Goal: Task Accomplishment & Management: Manage account settings

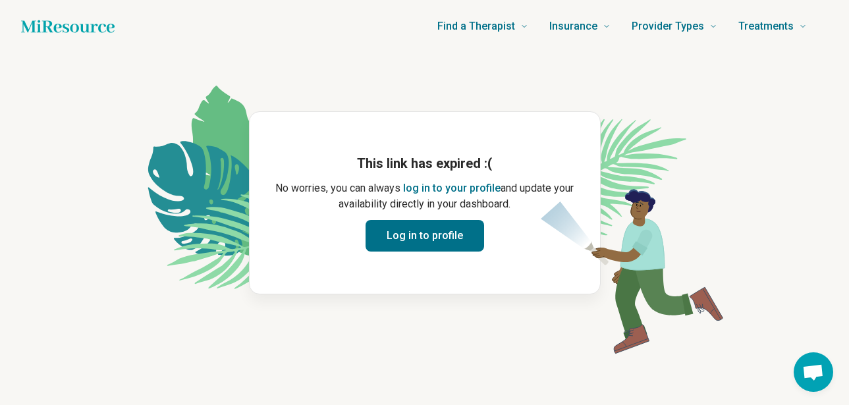
click at [441, 239] on button "Log in to profile" at bounding box center [424, 236] width 118 height 32
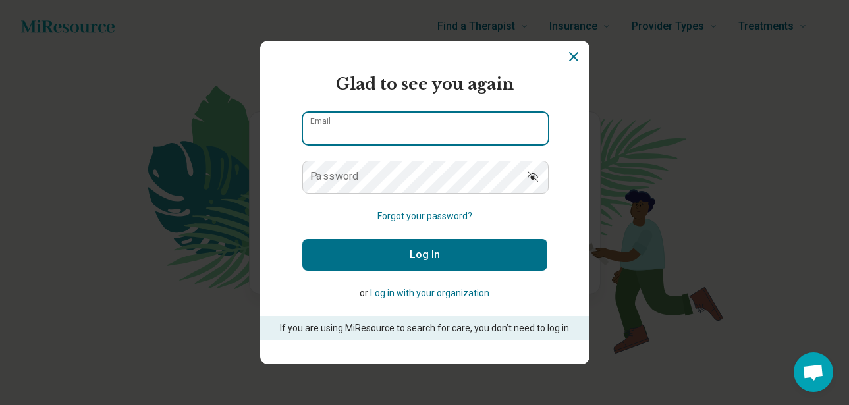
click at [384, 123] on input "Email" at bounding box center [425, 129] width 245 height 32
click at [533, 112] on protonpass-control-836c "Login Dialog" at bounding box center [424, 112] width 245 height 0
click at [413, 127] on input "Email" at bounding box center [425, 129] width 245 height 32
click at [523, 112] on protonpass-control-836c "Login Dialog" at bounding box center [424, 112] width 245 height 0
type input "**********"
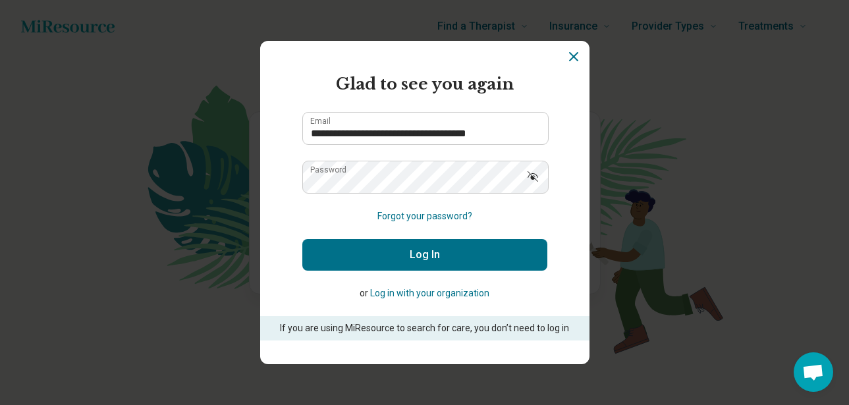
click at [404, 251] on button "Log In" at bounding box center [424, 255] width 245 height 32
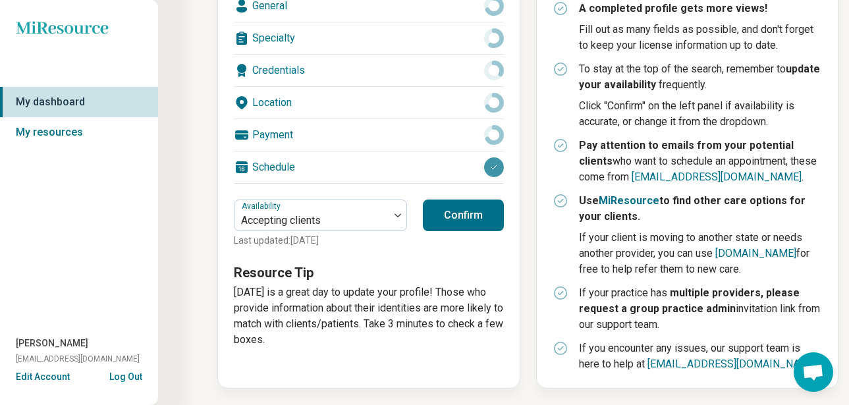
scroll to position [256, 0]
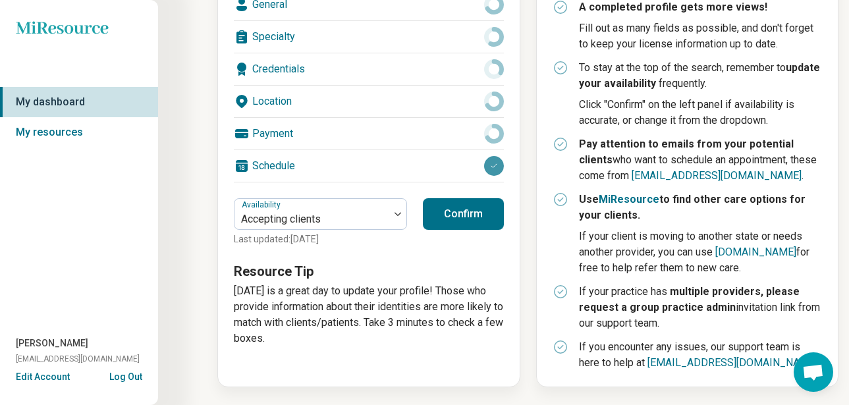
click at [462, 218] on button "Confirm" at bounding box center [463, 214] width 81 height 32
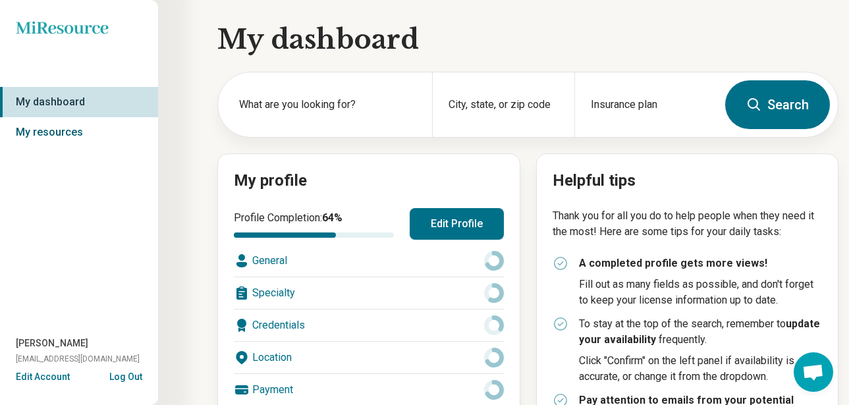
click at [46, 130] on link "My resources" at bounding box center [79, 132] width 158 height 30
